Goal: Task Accomplishment & Management: Use online tool/utility

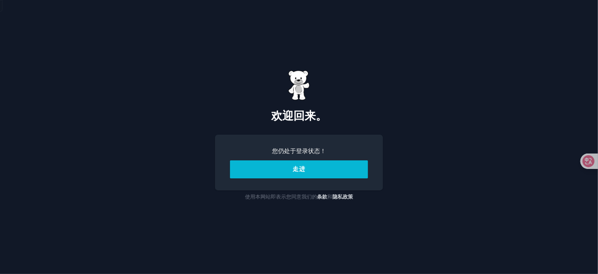
drag, startPoint x: 0, startPoint y: 0, endPoint x: 308, endPoint y: 171, distance: 352.8
click at [308, 171] on button "走进" at bounding box center [299, 169] width 138 height 18
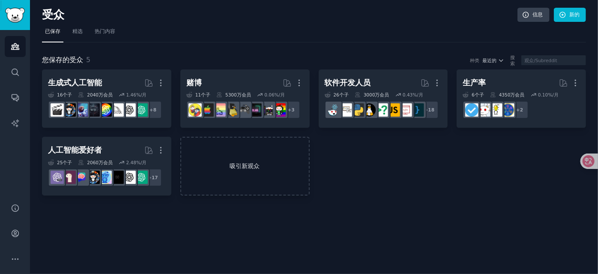
click at [239, 162] on font "吸引新观众" at bounding box center [245, 165] width 30 height 7
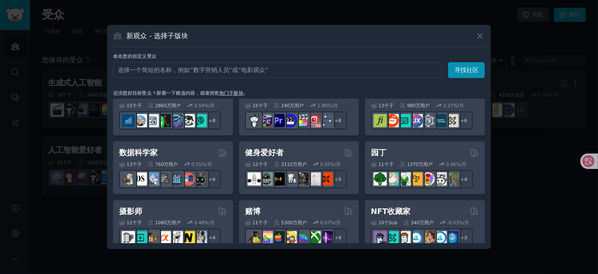
scroll to position [192, 0]
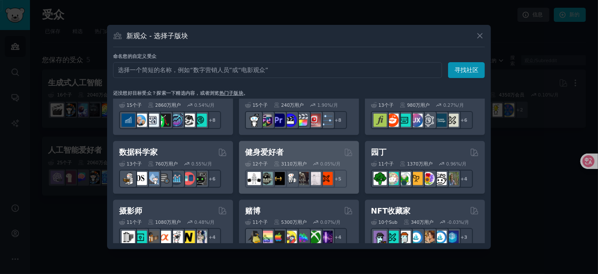
click at [287, 150] on div "健身爱好者" at bounding box center [299, 152] width 108 height 11
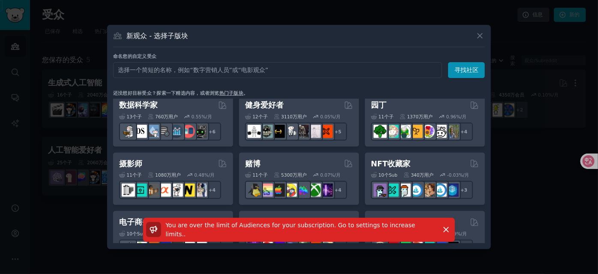
scroll to position [239, 0]
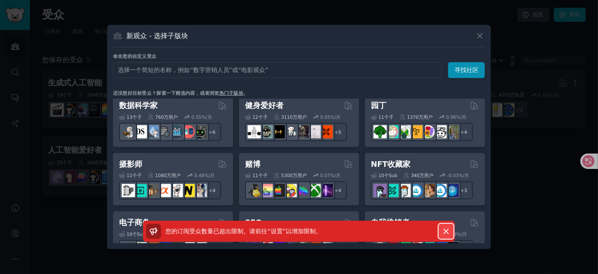
click at [444, 230] on icon "button" at bounding box center [446, 231] width 9 height 9
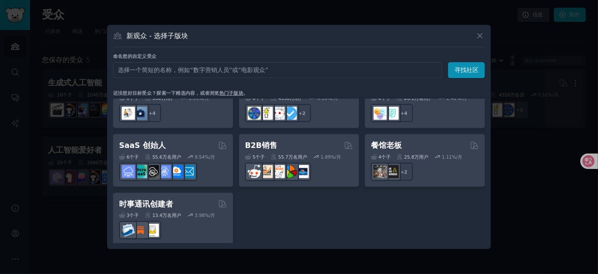
scroll to position [668, 0]
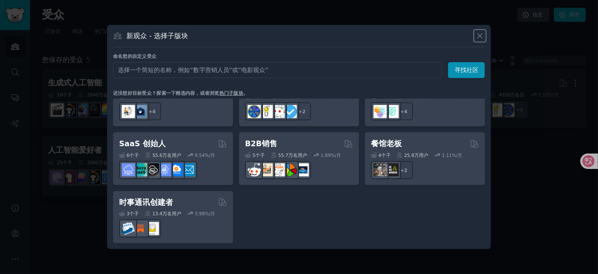
click at [478, 39] on icon at bounding box center [479, 35] width 9 height 9
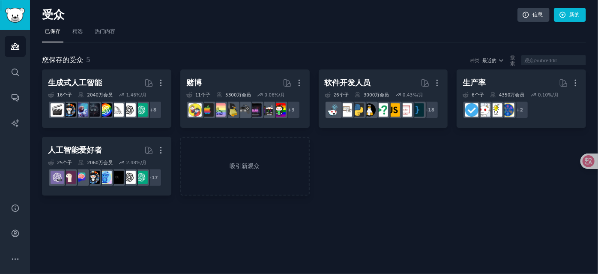
click at [478, 39] on nav "已保存 精选 热门内容" at bounding box center [314, 34] width 544 height 18
